Goal: Task Accomplishment & Management: Manage account settings

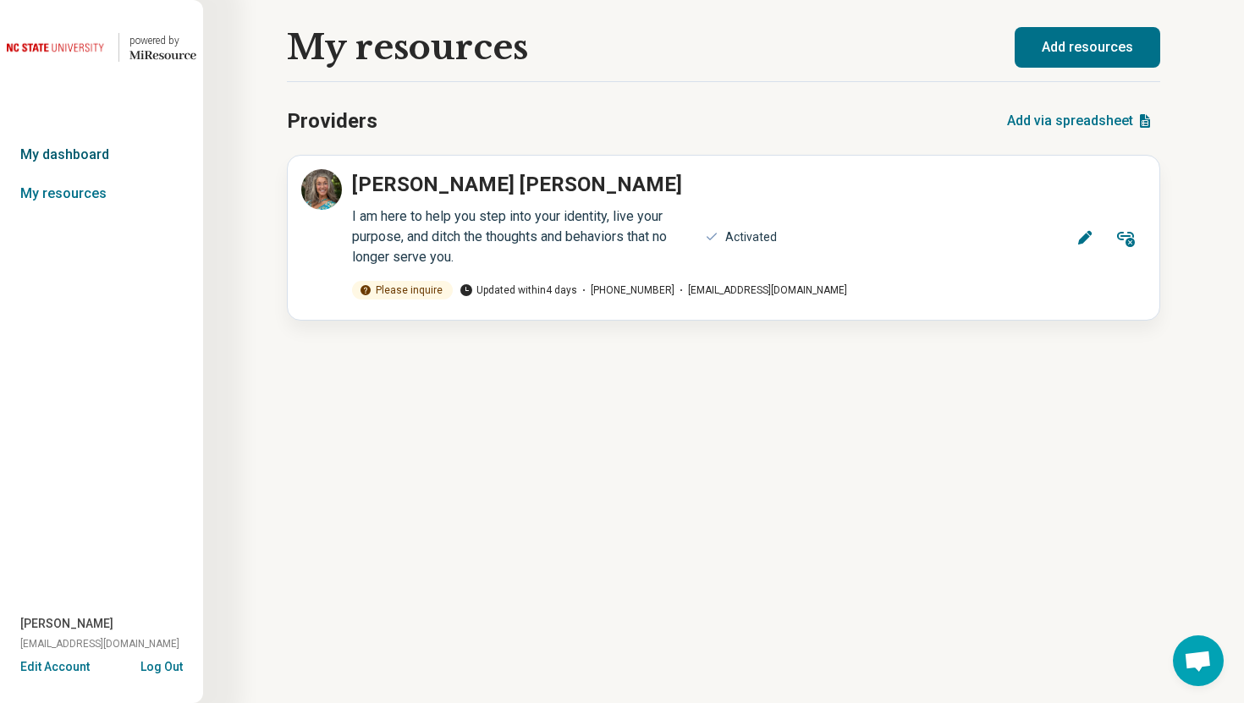
click at [101, 159] on link "My dashboard" at bounding box center [101, 154] width 203 height 39
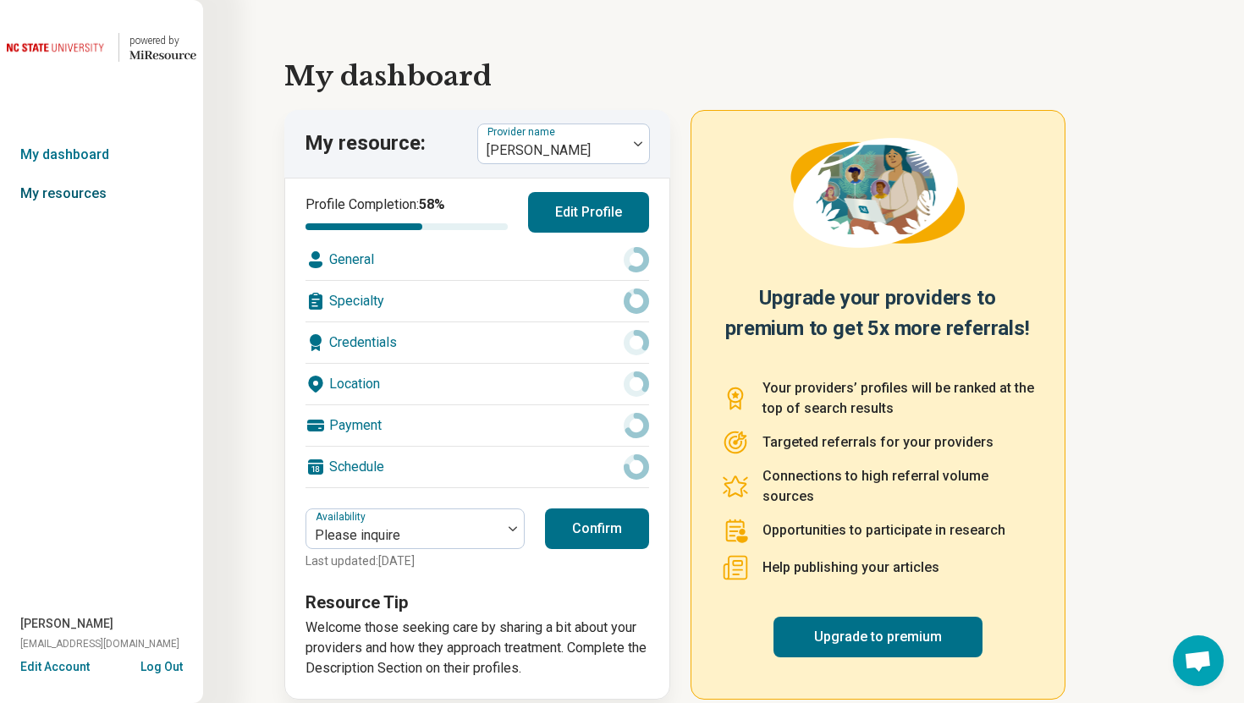
click at [105, 198] on link "My resources" at bounding box center [101, 193] width 203 height 39
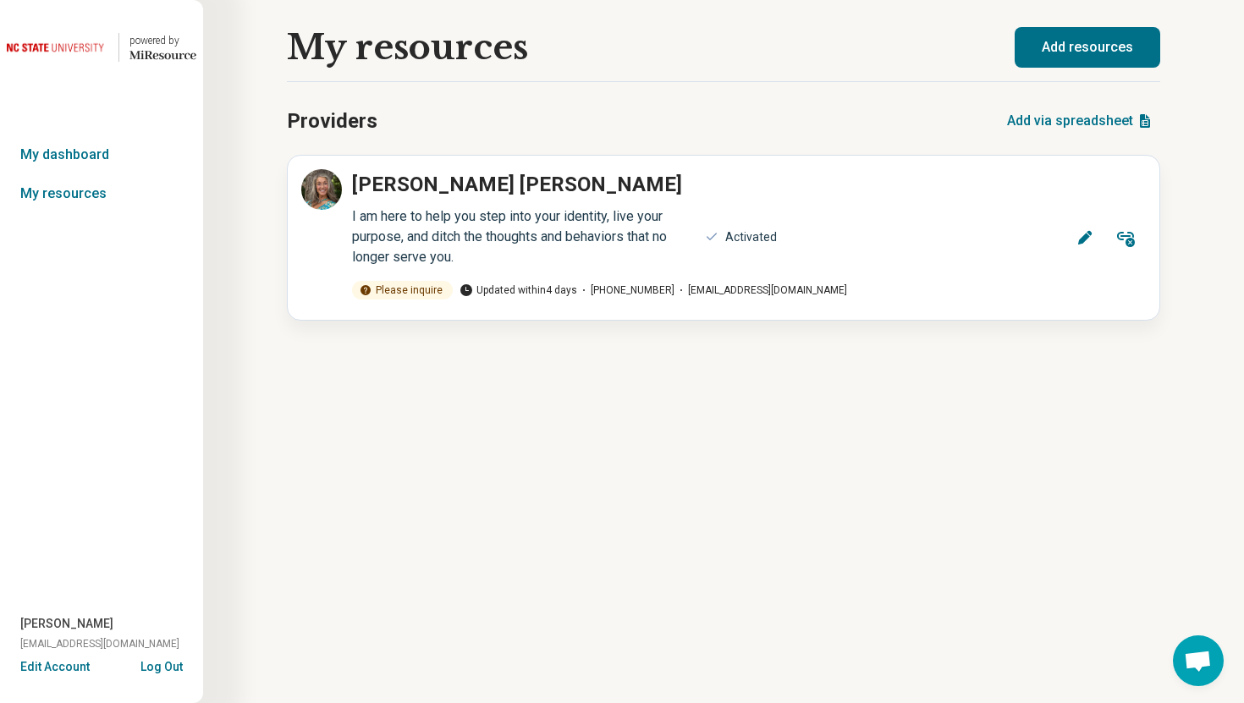
click at [164, 671] on button "Log Out" at bounding box center [161, 665] width 42 height 14
